Goal: Task Accomplishment & Management: Use online tool/utility

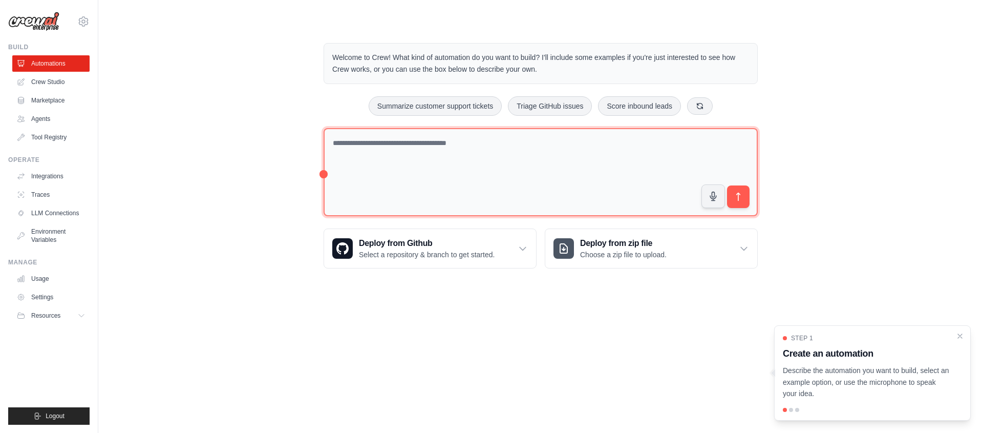
click at [420, 161] on textarea at bounding box center [541, 172] width 434 height 89
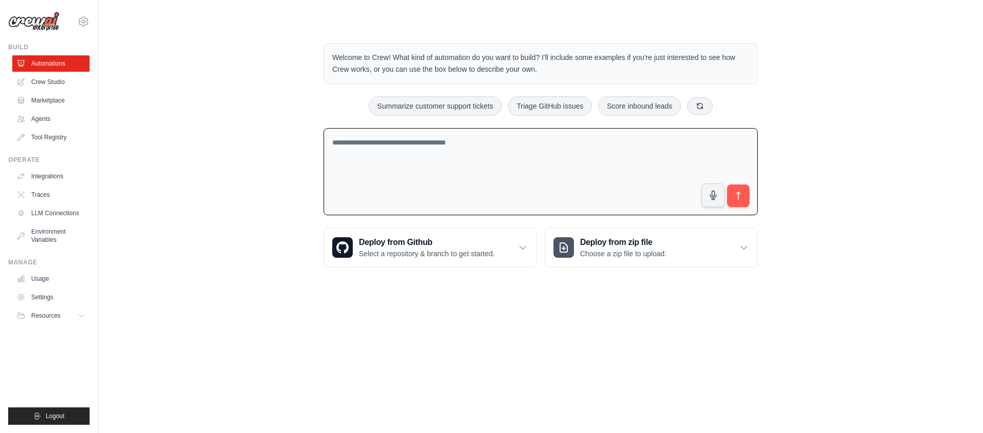
type textarea "*"
type textarea "**********"
click at [72, 98] on link "Marketplace" at bounding box center [51, 100] width 77 height 16
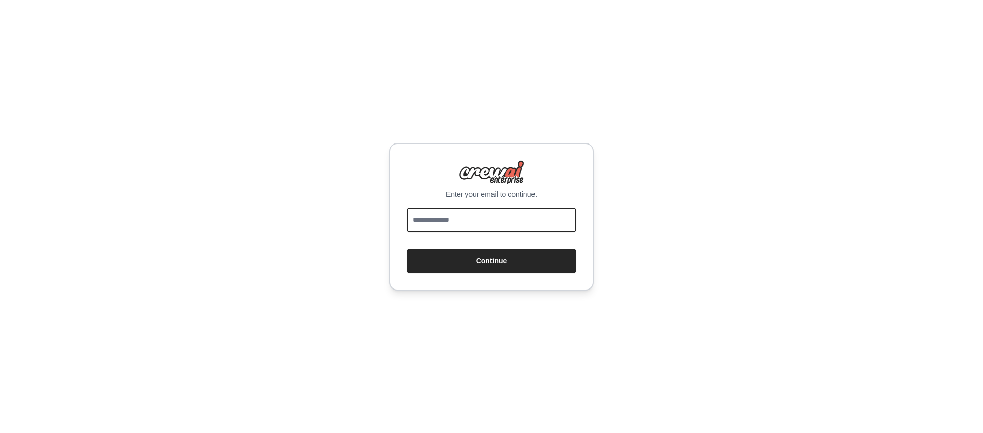
click at [505, 217] on input "email" at bounding box center [492, 219] width 170 height 25
type input "**********"
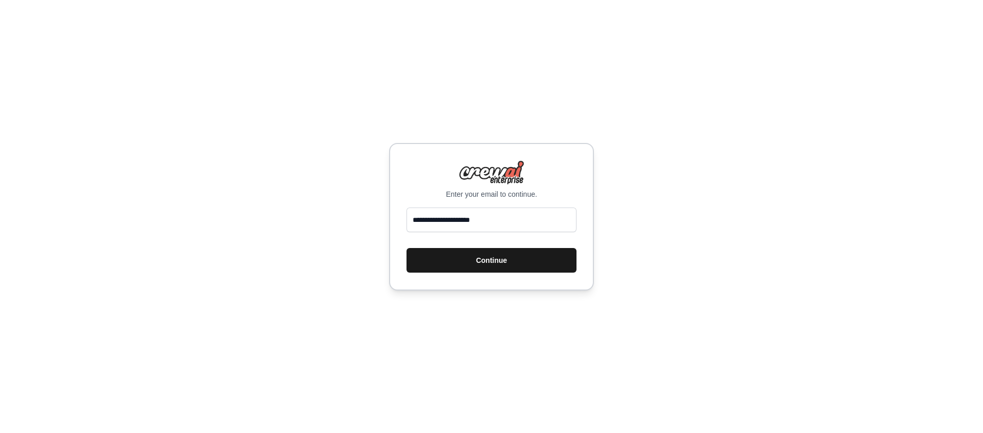
click at [508, 272] on form "**********" at bounding box center [492, 240] width 170 height 66
click at [506, 265] on button "Continue" at bounding box center [492, 260] width 170 height 25
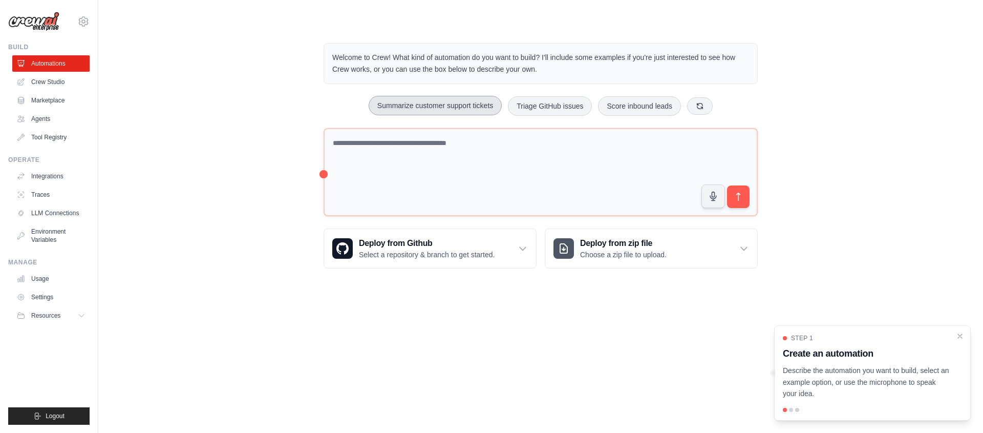
click at [485, 108] on button "Summarize customer support tickets" at bounding box center [435, 105] width 133 height 19
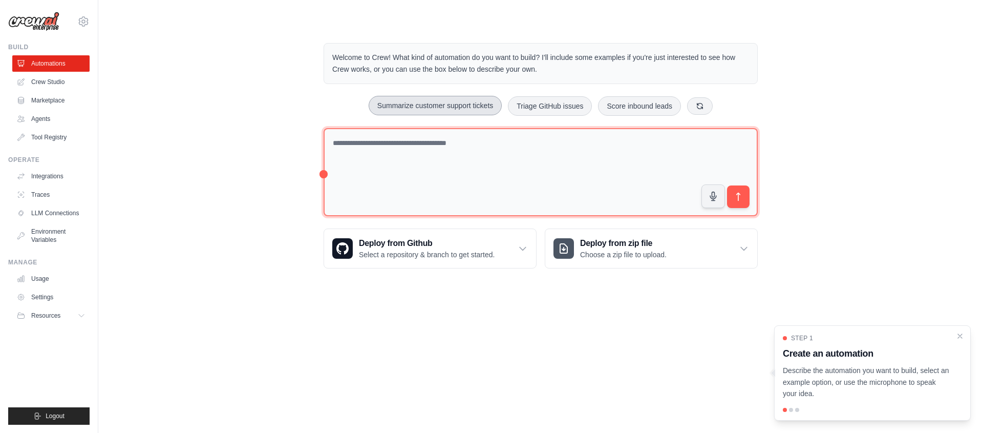
type textarea "**********"
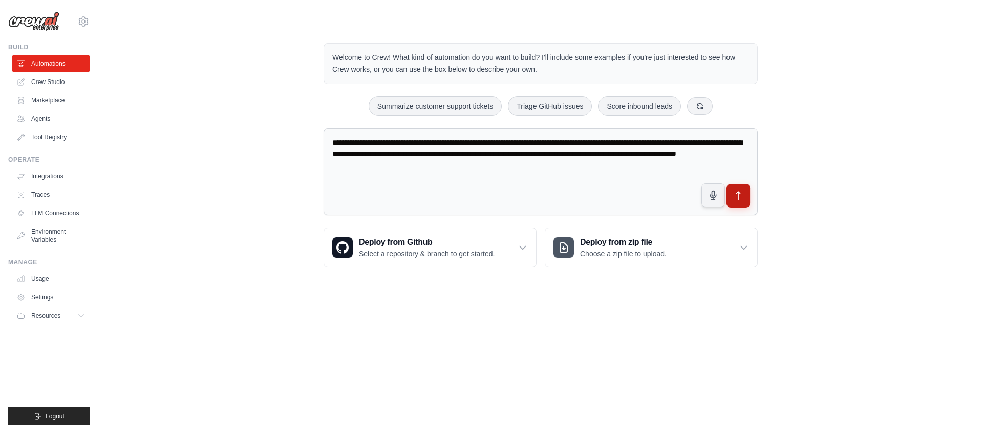
click at [739, 200] on icon "submit" at bounding box center [738, 196] width 11 height 11
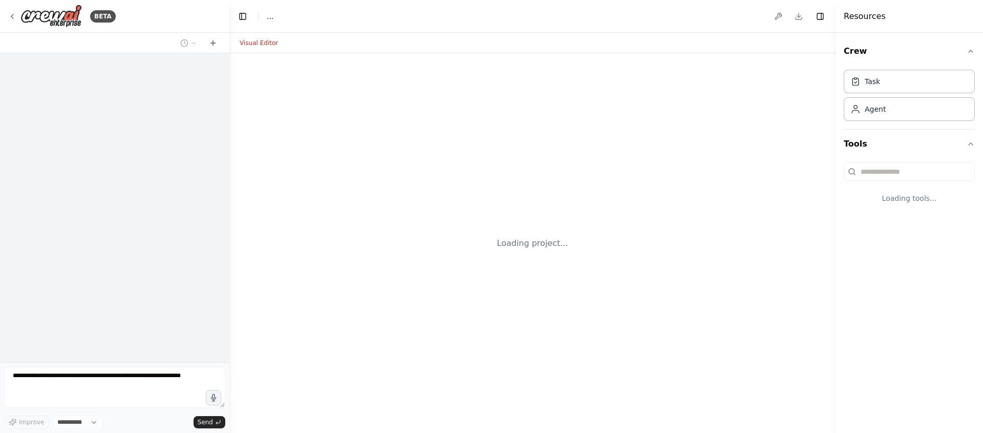
select select "****"
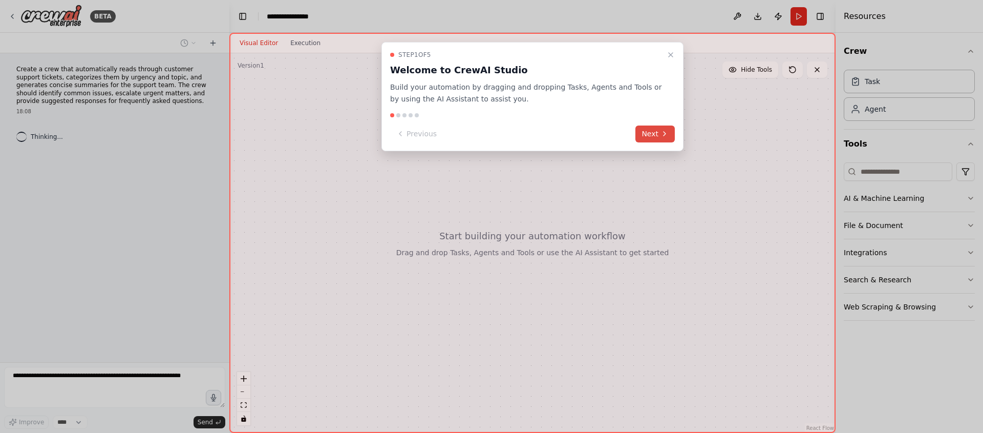
click at [661, 133] on icon at bounding box center [665, 134] width 8 height 8
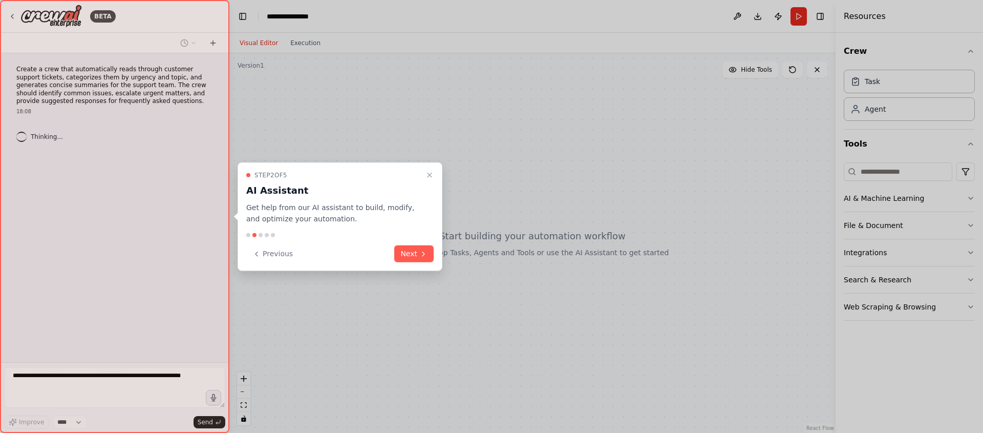
click at [660, 133] on div at bounding box center [491, 216] width 983 height 433
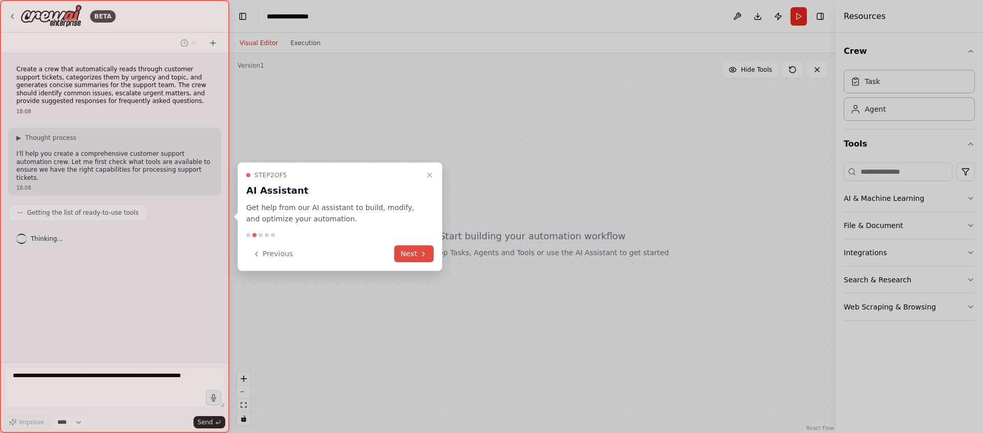
click at [421, 253] on icon at bounding box center [423, 253] width 8 height 8
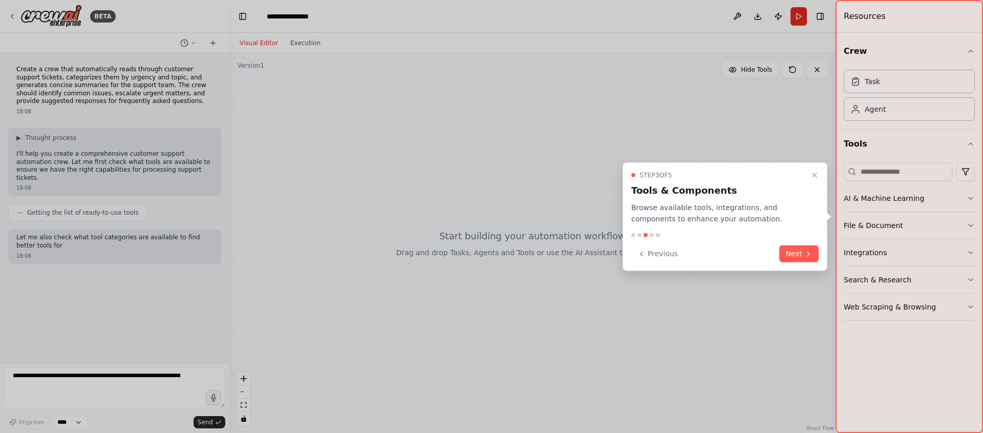
click at [787, 263] on div "Step 3 of 5 Tools & Components Browse available tools, integrations, and compon…" at bounding box center [725, 216] width 205 height 109
click at [794, 257] on button "Next" at bounding box center [798, 253] width 39 height 17
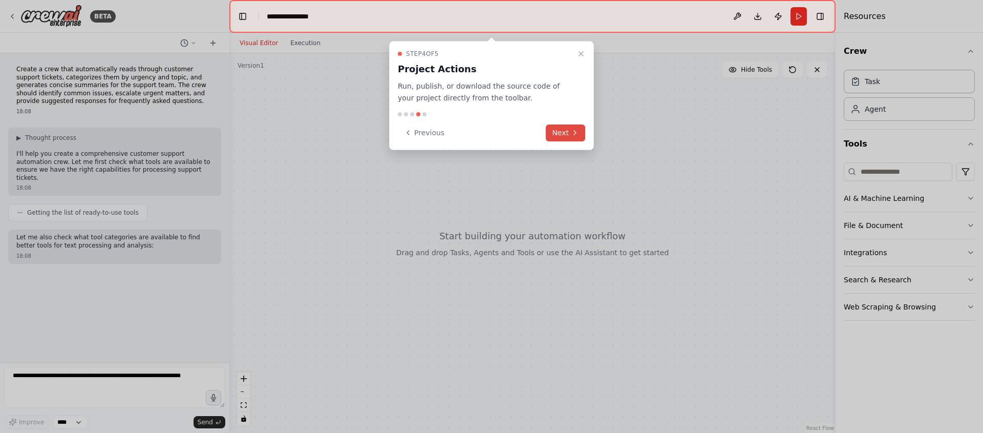
click at [554, 134] on button "Next" at bounding box center [565, 132] width 39 height 17
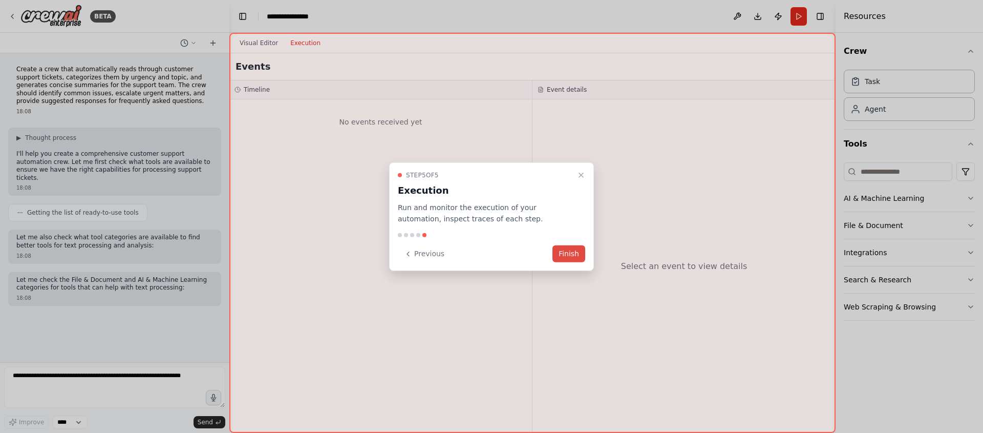
click at [583, 257] on button "Finish" at bounding box center [569, 253] width 33 height 17
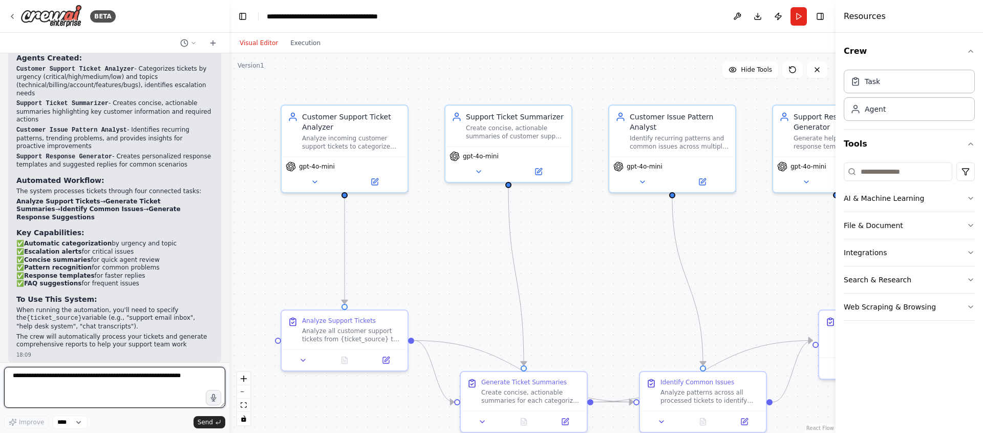
scroll to position [870, 0]
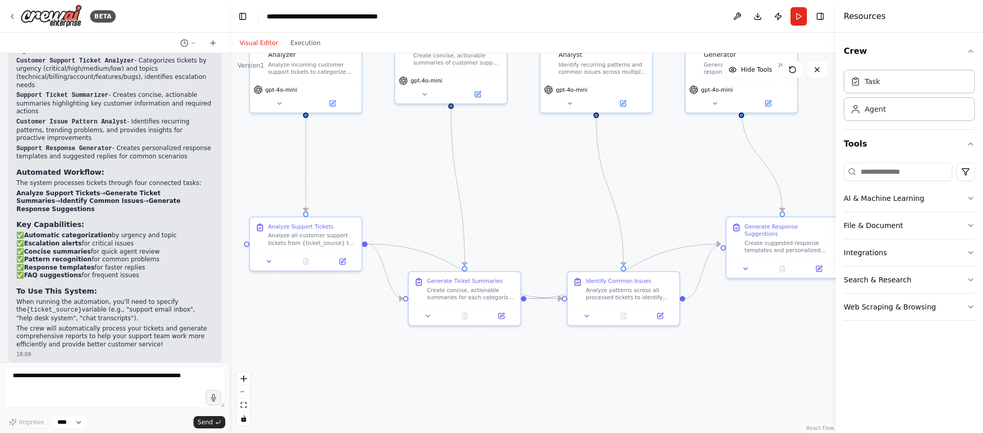
drag, startPoint x: 673, startPoint y: 303, endPoint x: 584, endPoint y: 197, distance: 138.5
click at [583, 196] on div ".deletable-edge-delete-btn { width: 20px; height: 20px; border: 0px solid #ffff…" at bounding box center [532, 242] width 606 height 379
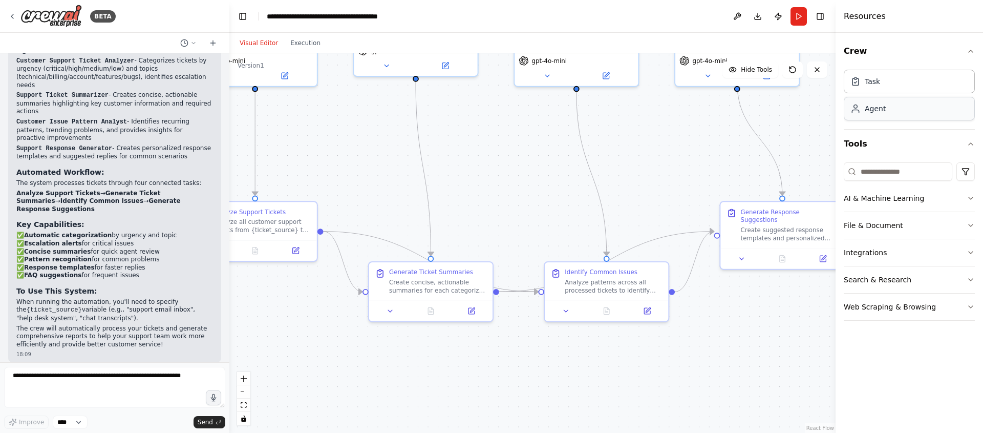
click at [925, 107] on div "Agent" at bounding box center [909, 109] width 131 height 24
click at [909, 109] on div "Agent" at bounding box center [909, 109] width 131 height 24
click at [142, 375] on textarea at bounding box center [114, 387] width 221 height 41
click at [757, 312] on div ".deletable-edge-delete-btn { width: 20px; height: 20px; border: 0px solid #ffff…" at bounding box center [532, 242] width 606 height 379
